Goal: Task Accomplishment & Management: Use online tool/utility

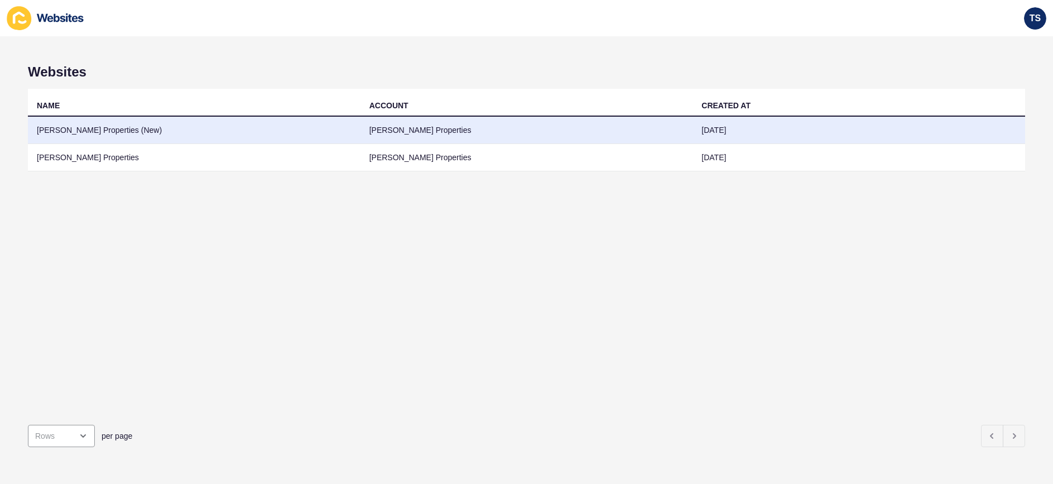
click at [344, 136] on td "[PERSON_NAME] Properties (New)" at bounding box center [194, 130] width 333 height 27
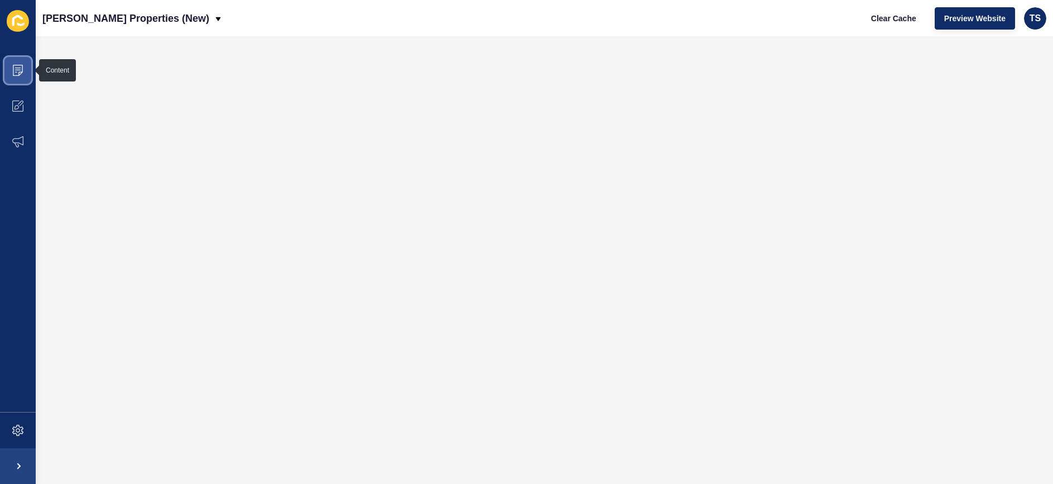
click at [24, 71] on span at bounding box center [18, 70] width 36 height 36
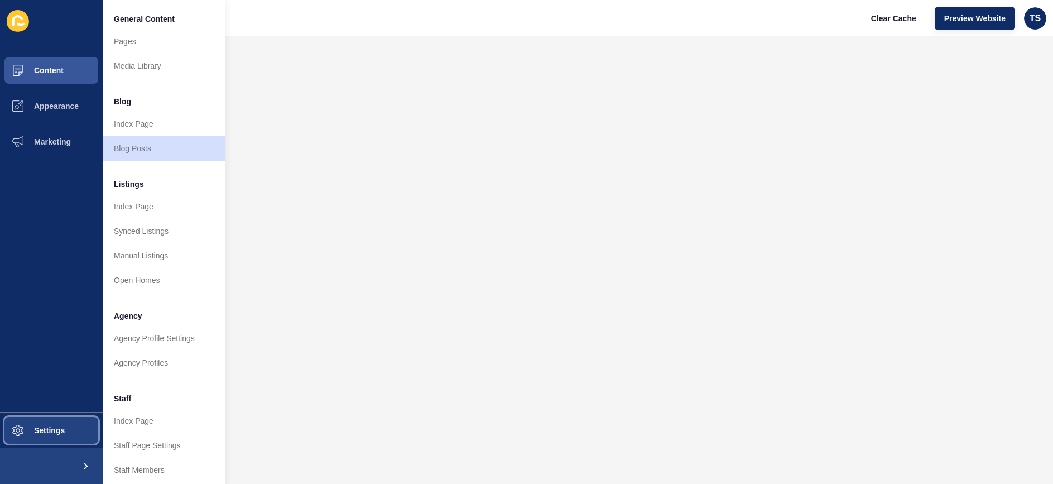
click at [55, 431] on span "Settings" at bounding box center [31, 430] width 66 height 9
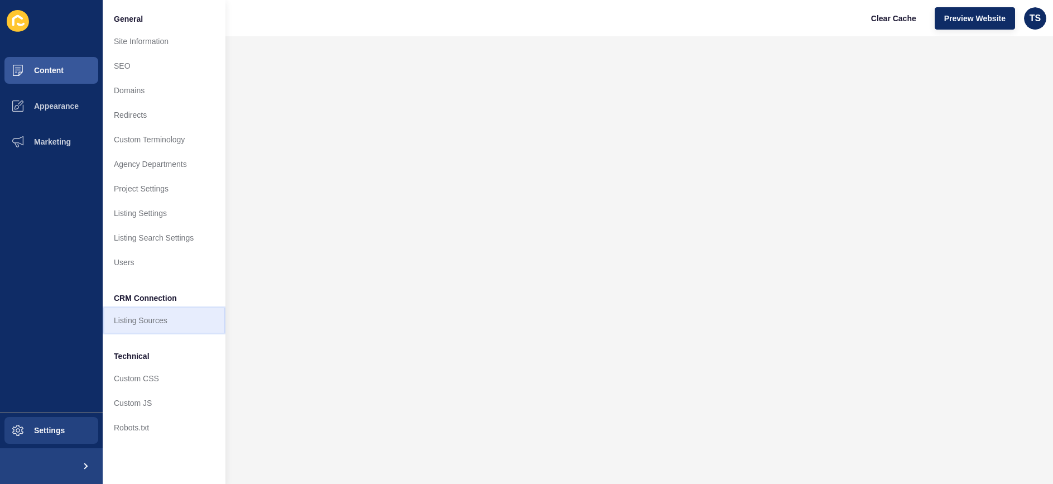
click at [162, 322] on link "Listing Sources" at bounding box center [164, 320] width 123 height 25
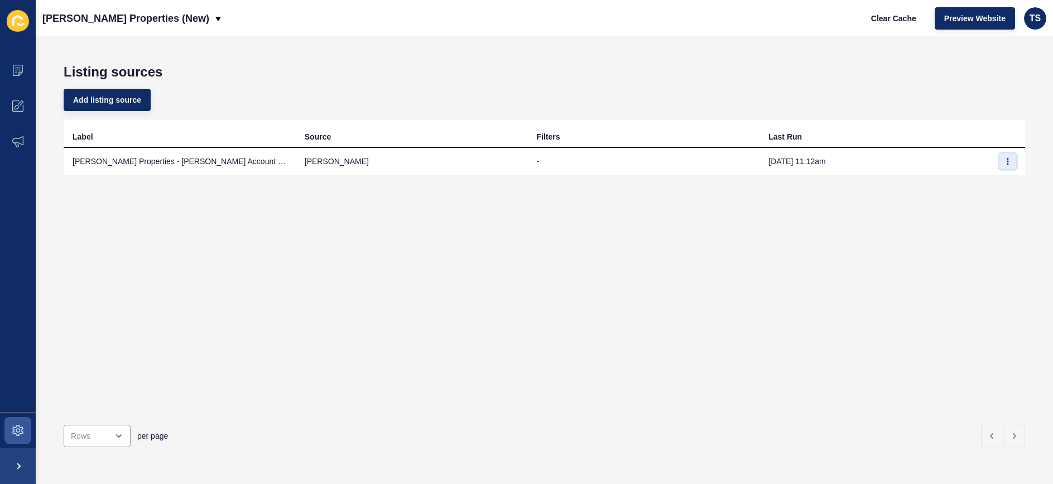
click at [1010, 166] on button "button" at bounding box center [1008, 162] width 17 height 16
click at [975, 178] on link "Sync now" at bounding box center [977, 183] width 78 height 25
click at [22, 76] on span at bounding box center [18, 70] width 36 height 36
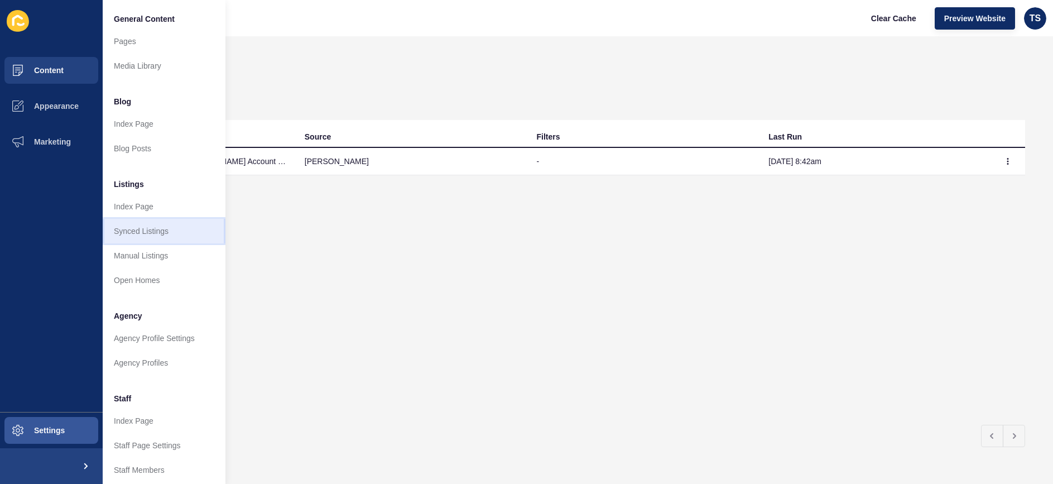
click at [165, 234] on link "Synced Listings" at bounding box center [164, 231] width 123 height 25
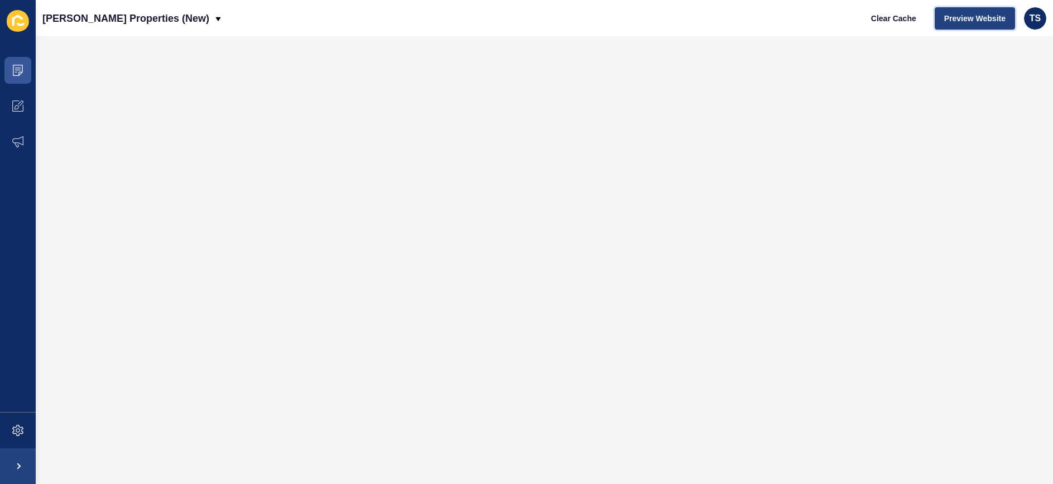
click at [975, 20] on span "Preview Website" at bounding box center [975, 18] width 61 height 11
